Goal: Task Accomplishment & Management: Use online tool/utility

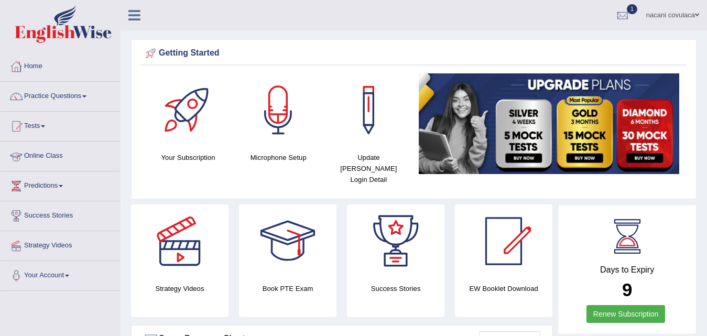
drag, startPoint x: 0, startPoint y: 0, endPoint x: 58, endPoint y: 155, distance: 165.6
click at [58, 155] on link "Online Class" at bounding box center [61, 155] width 120 height 26
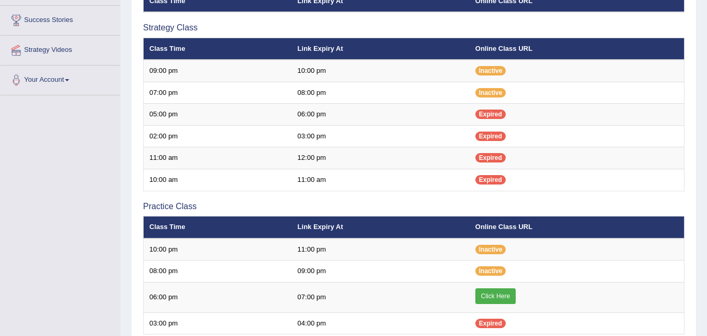
scroll to position [238, 0]
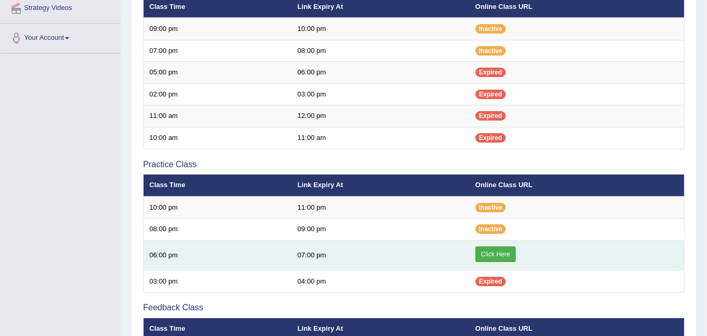
click at [502, 254] on link "Click Here" at bounding box center [496, 254] width 40 height 16
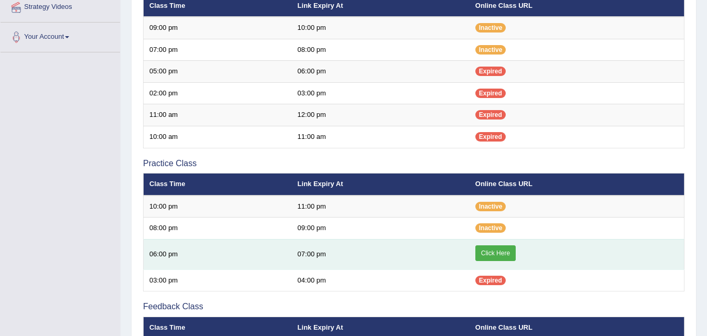
scroll to position [239, 0]
click at [489, 254] on link "Click Here" at bounding box center [496, 253] width 40 height 16
